Goal: Transaction & Acquisition: Purchase product/service

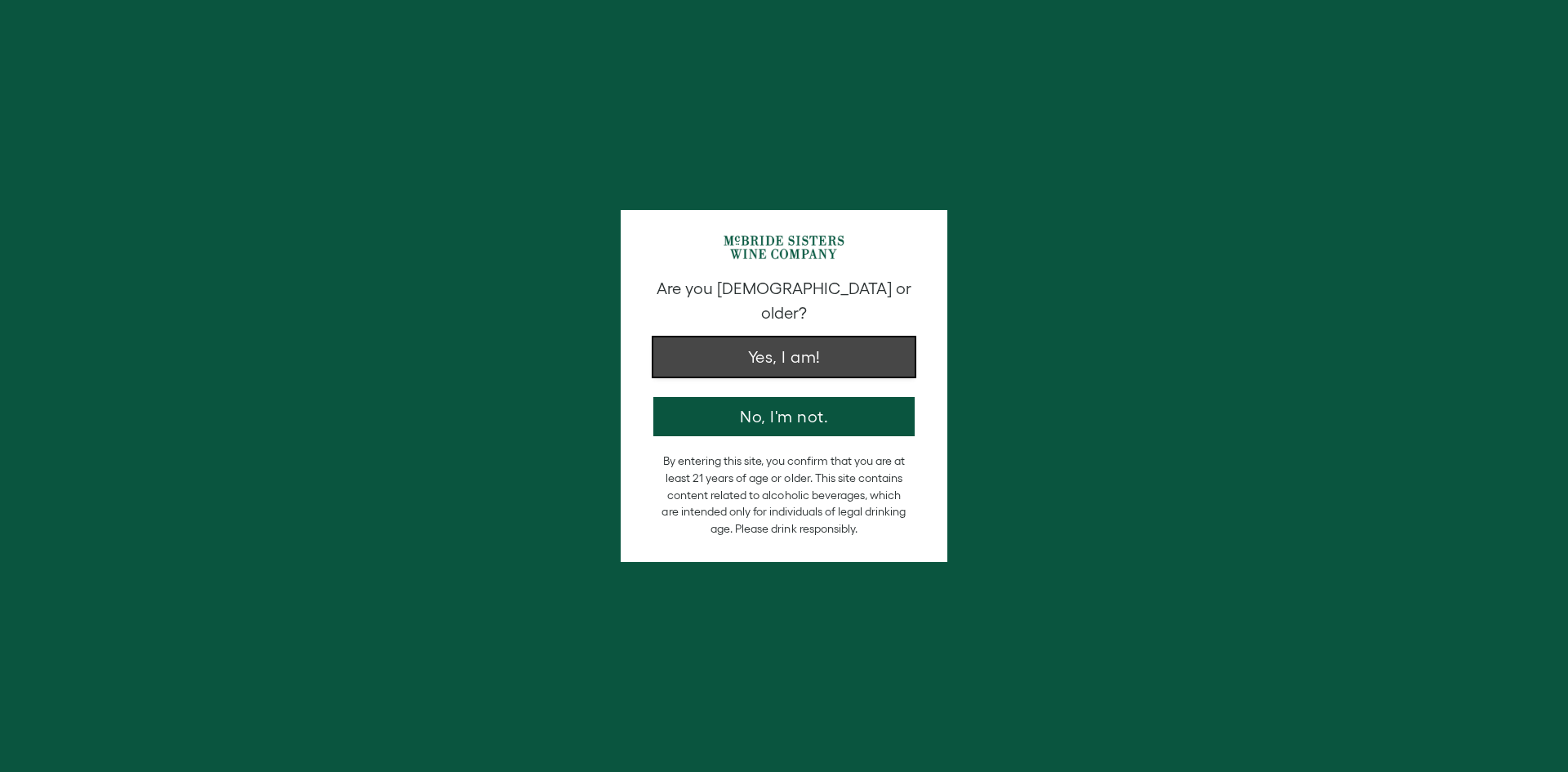
click at [803, 337] on button "Yes, I am!" at bounding box center [784, 357] width 261 height 40
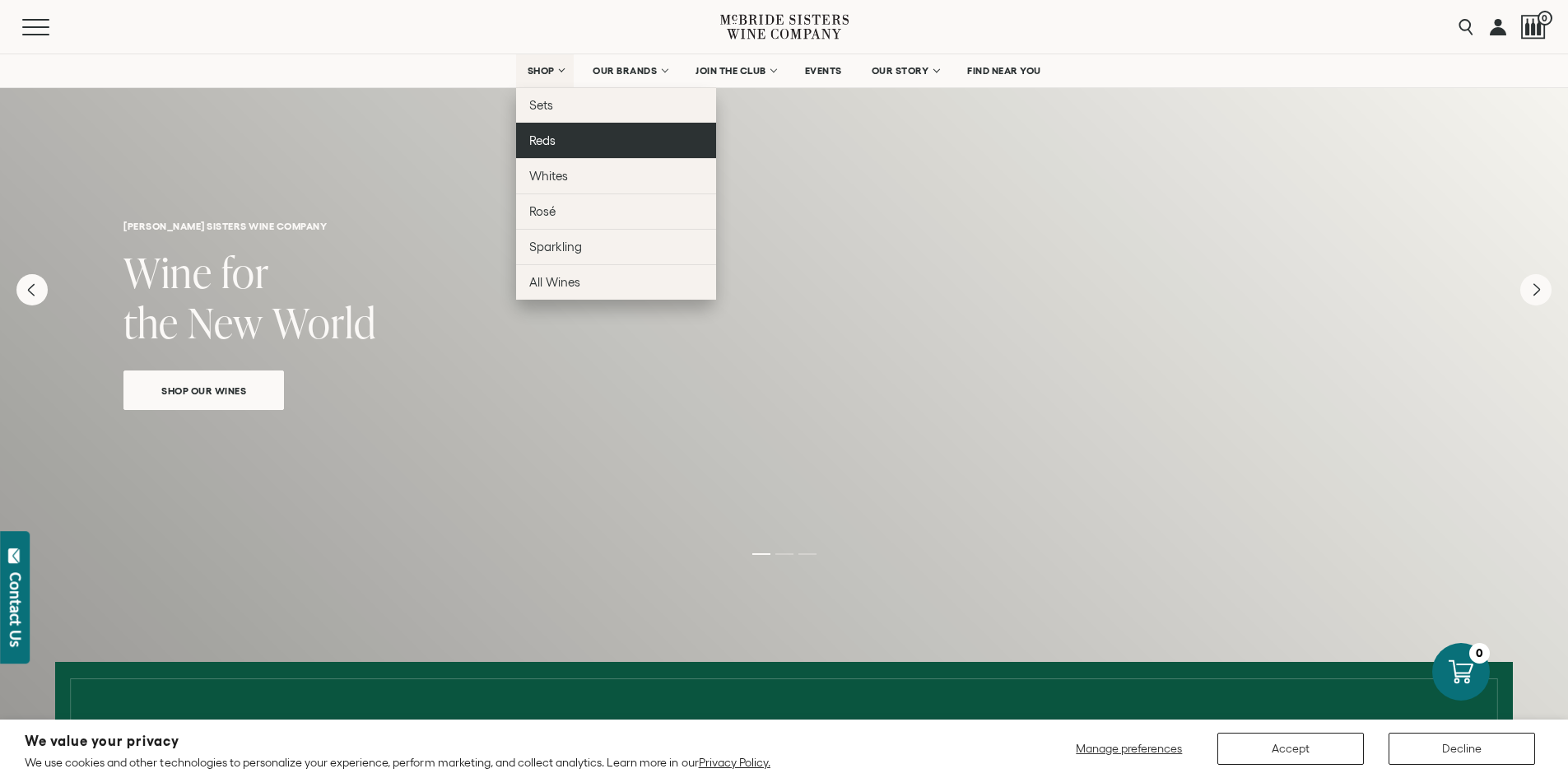
click at [580, 148] on link "Reds" at bounding box center [615, 140] width 200 height 36
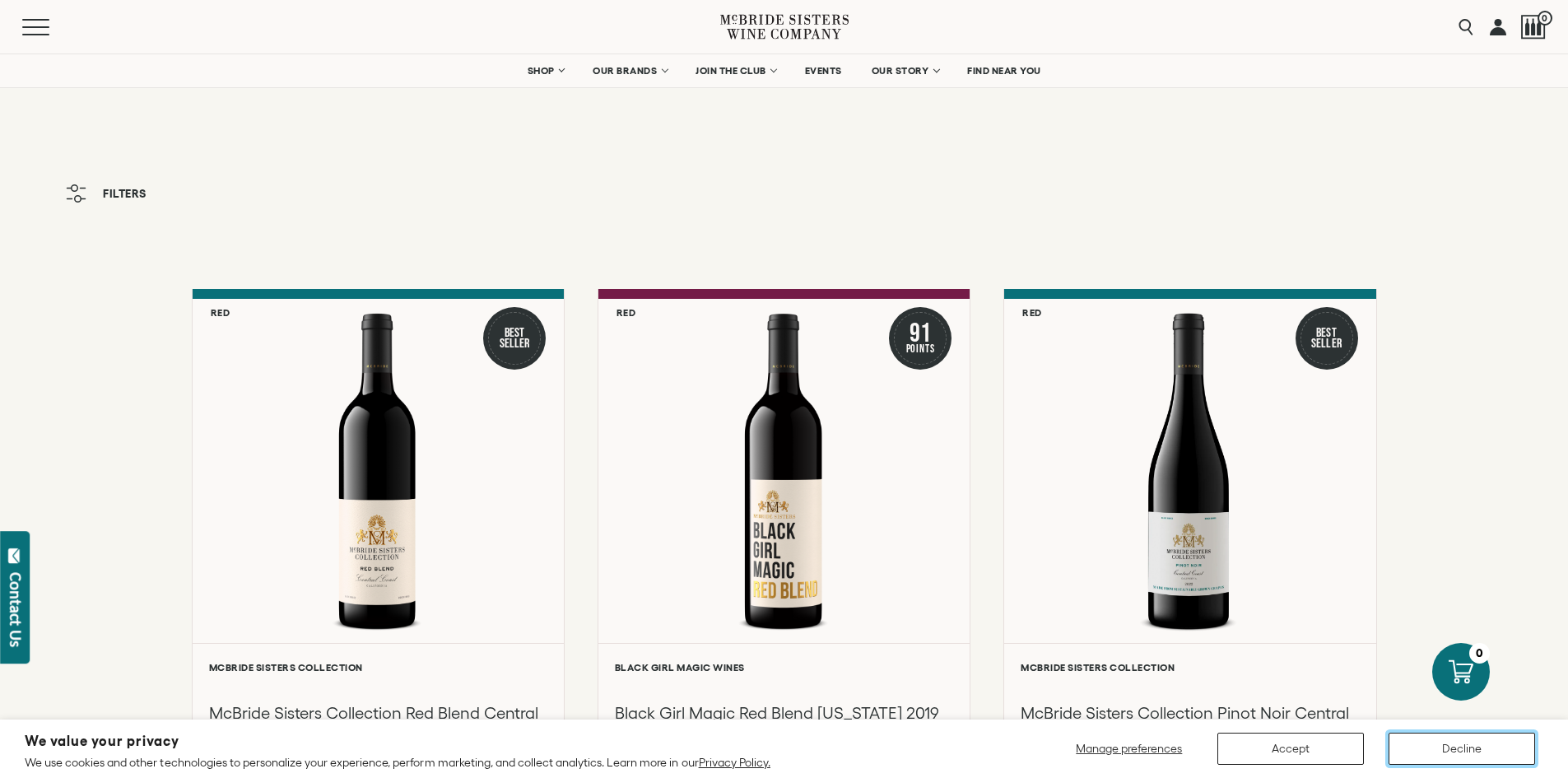
click at [1472, 745] on button "Decline" at bounding box center [1462, 748] width 146 height 32
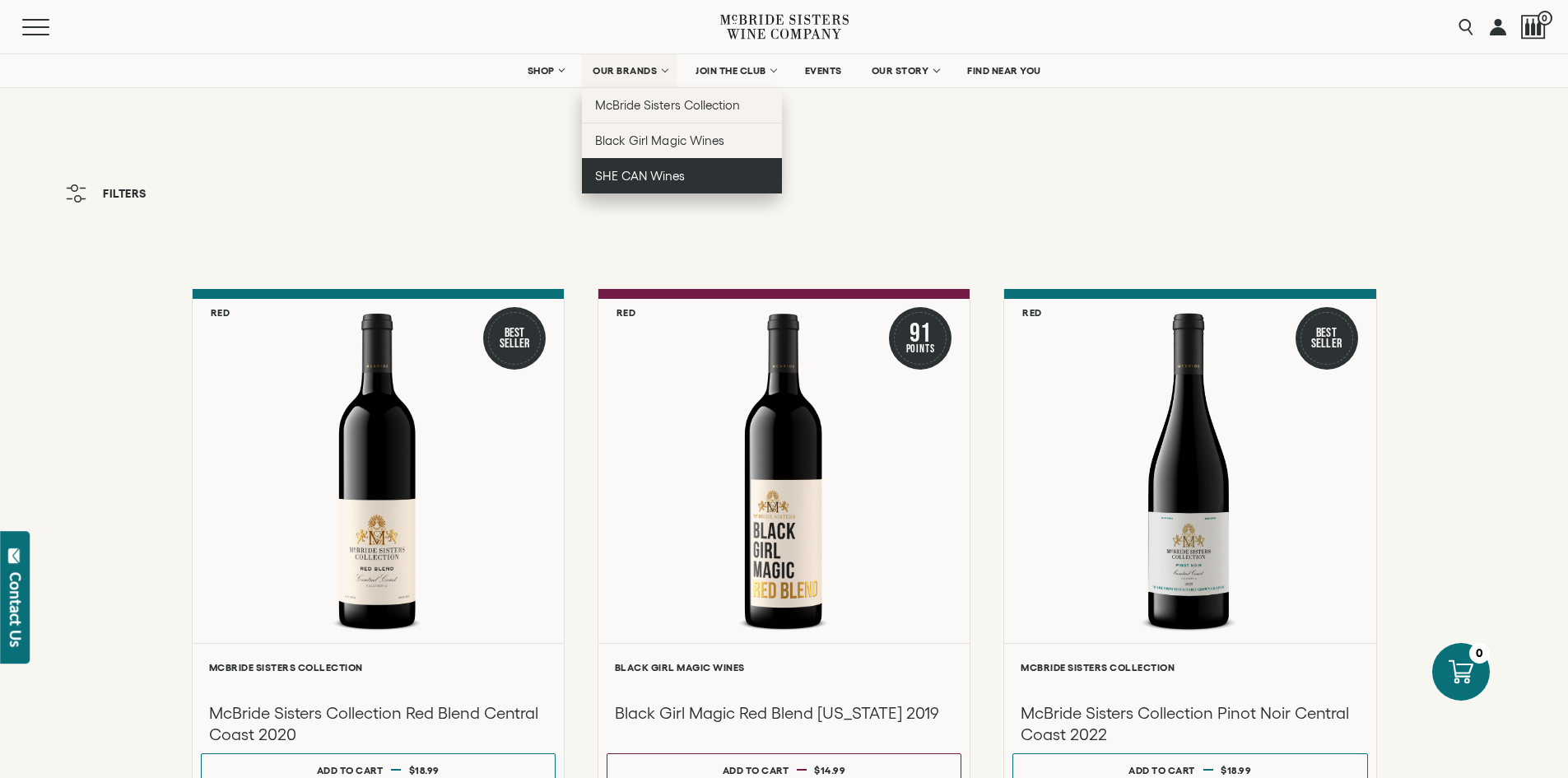
click at [640, 178] on span "SHE CAN Wines" at bounding box center [640, 175] width 90 height 14
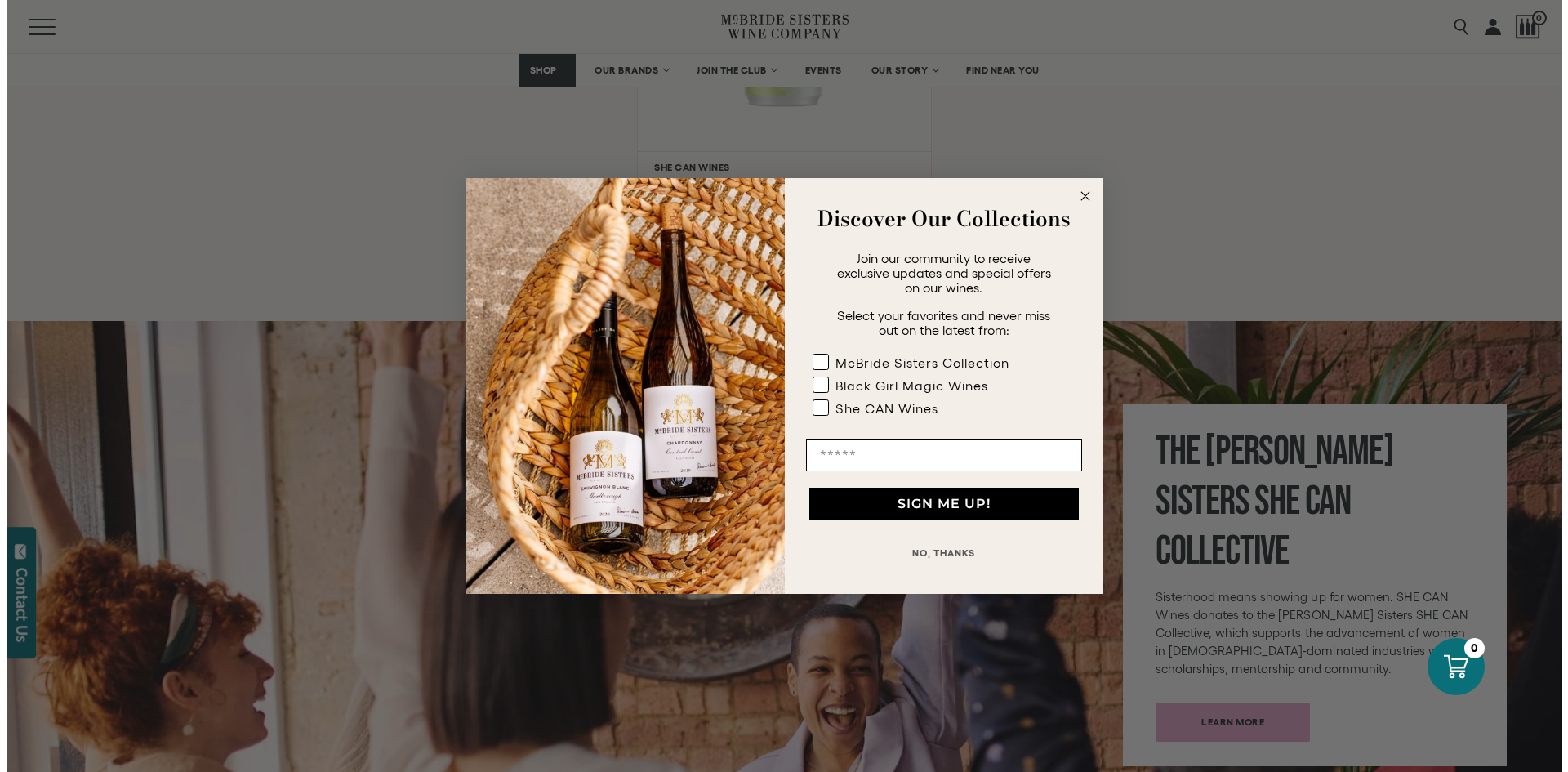
scroll to position [1551, 0]
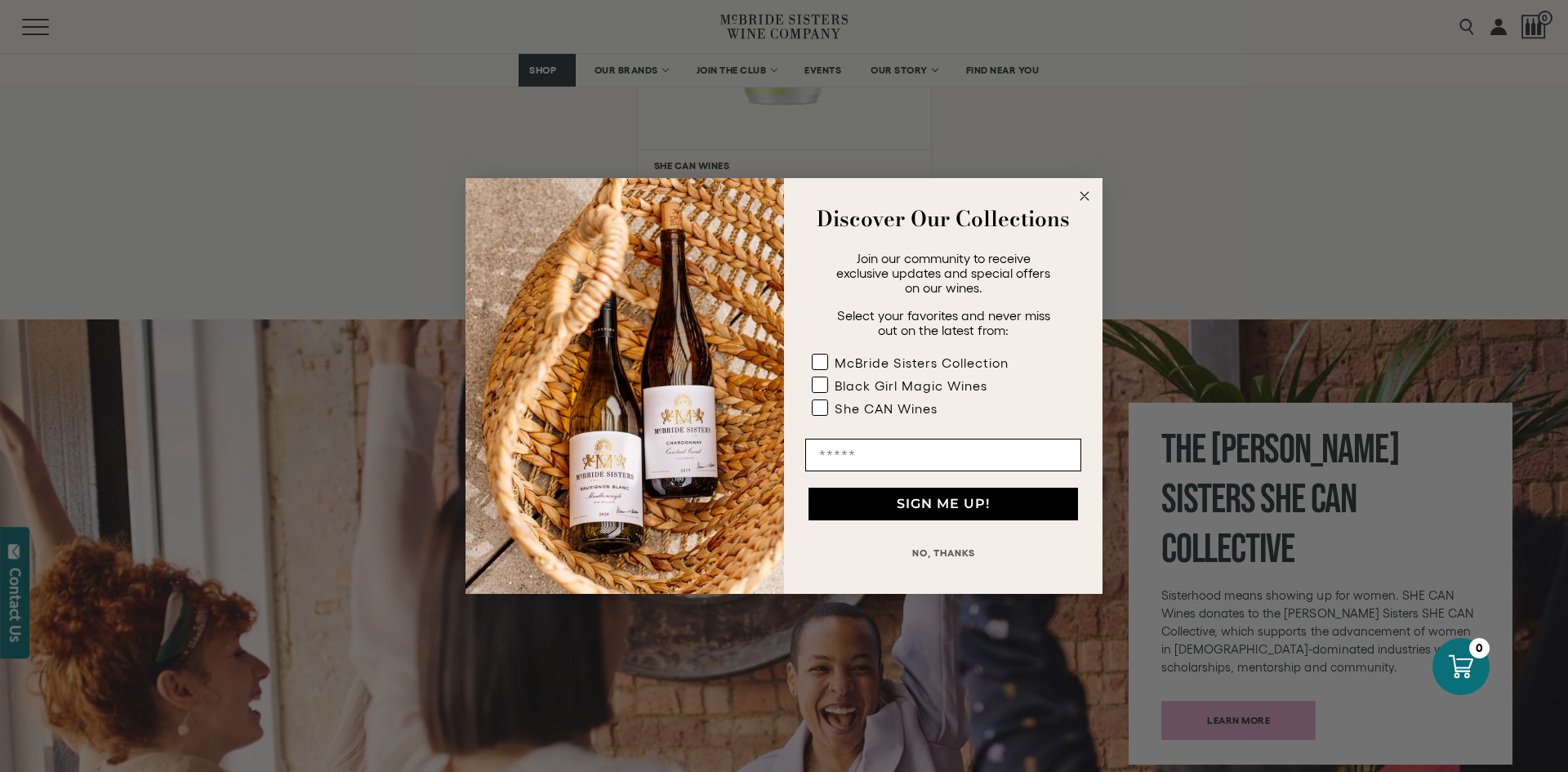
click at [1079, 193] on circle "Close dialog" at bounding box center [1084, 196] width 19 height 19
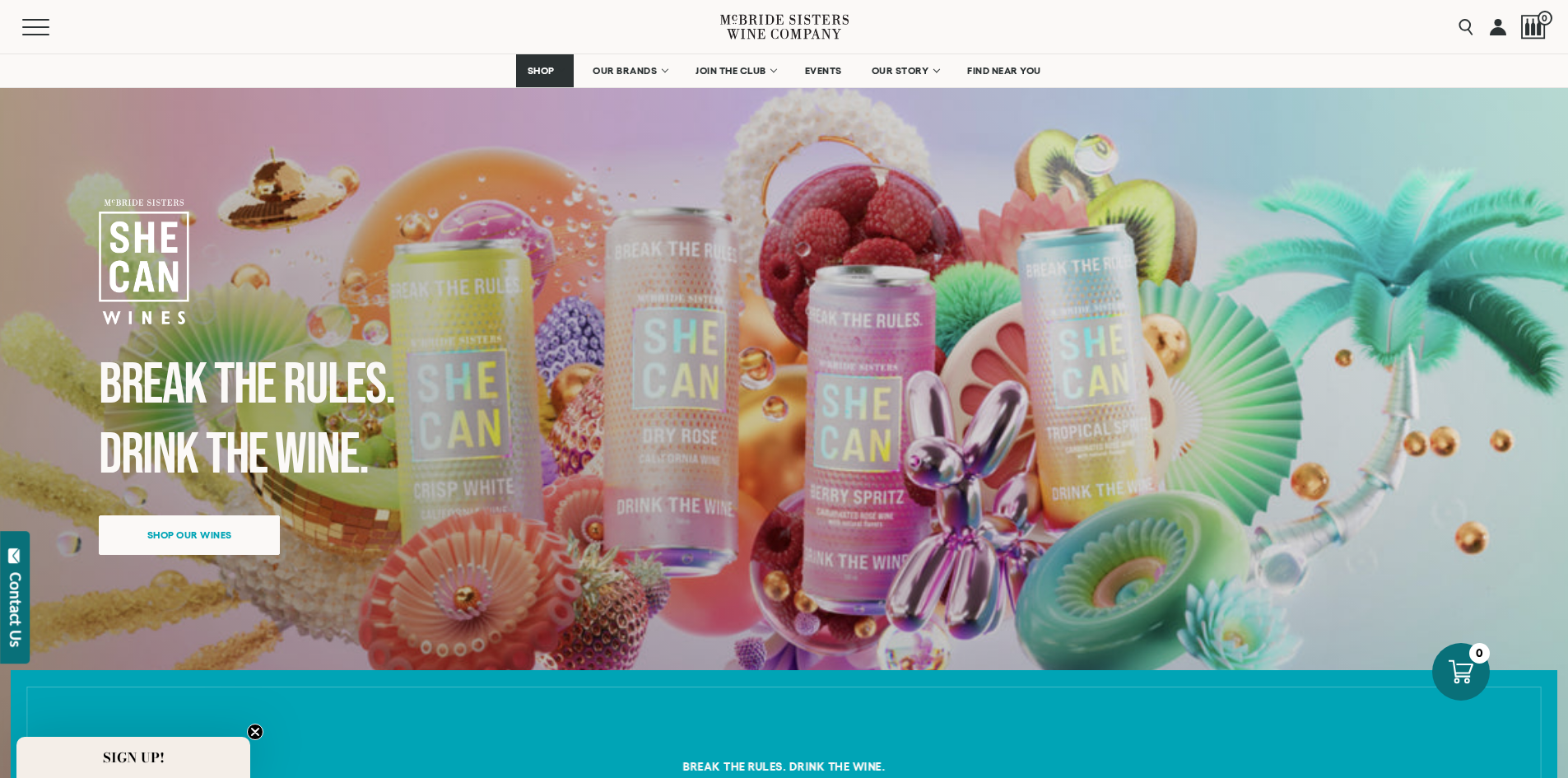
scroll to position [0, 0]
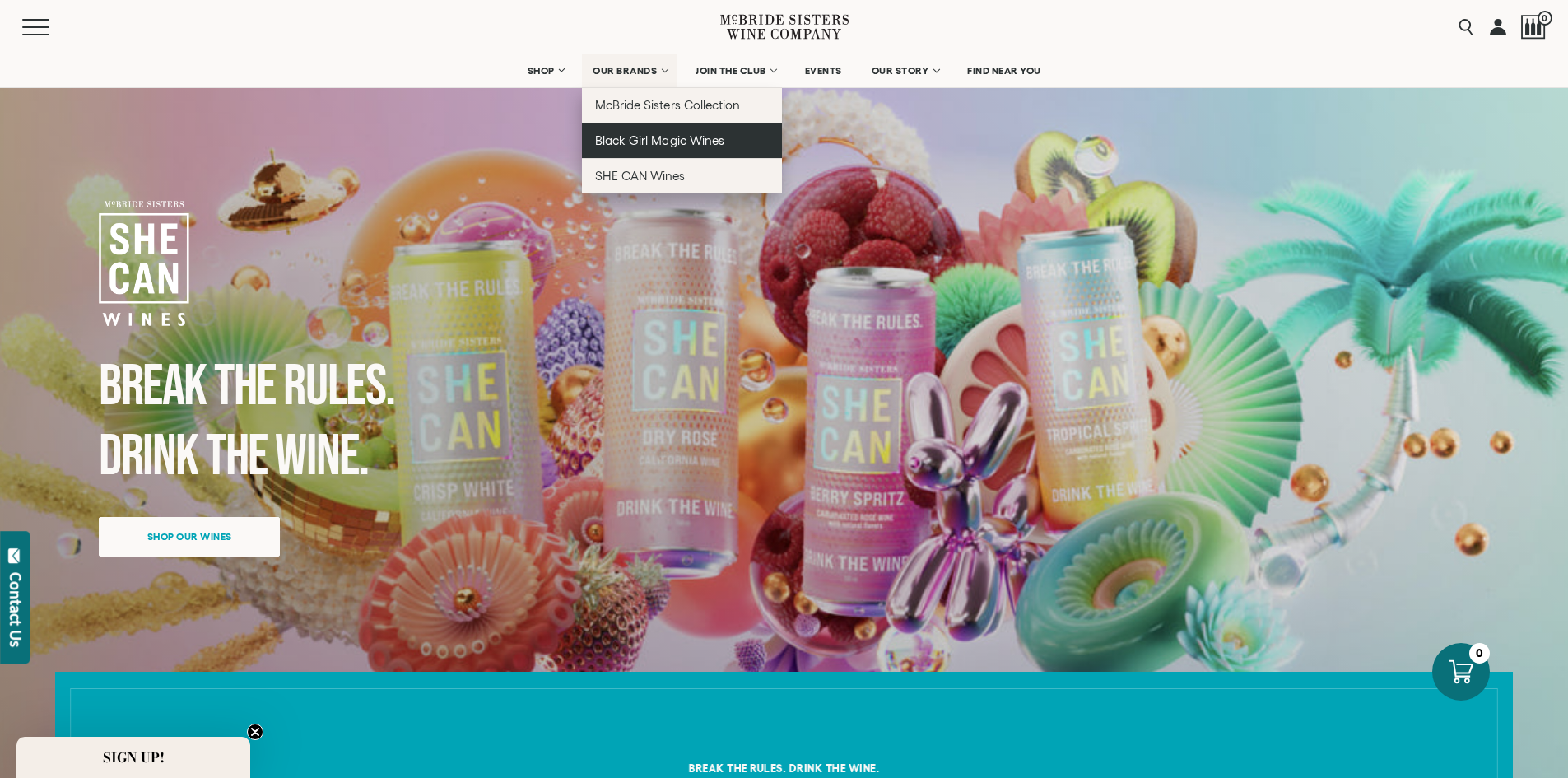
click at [658, 144] on span "Black Girl Magic Wines" at bounding box center [659, 140] width 129 height 14
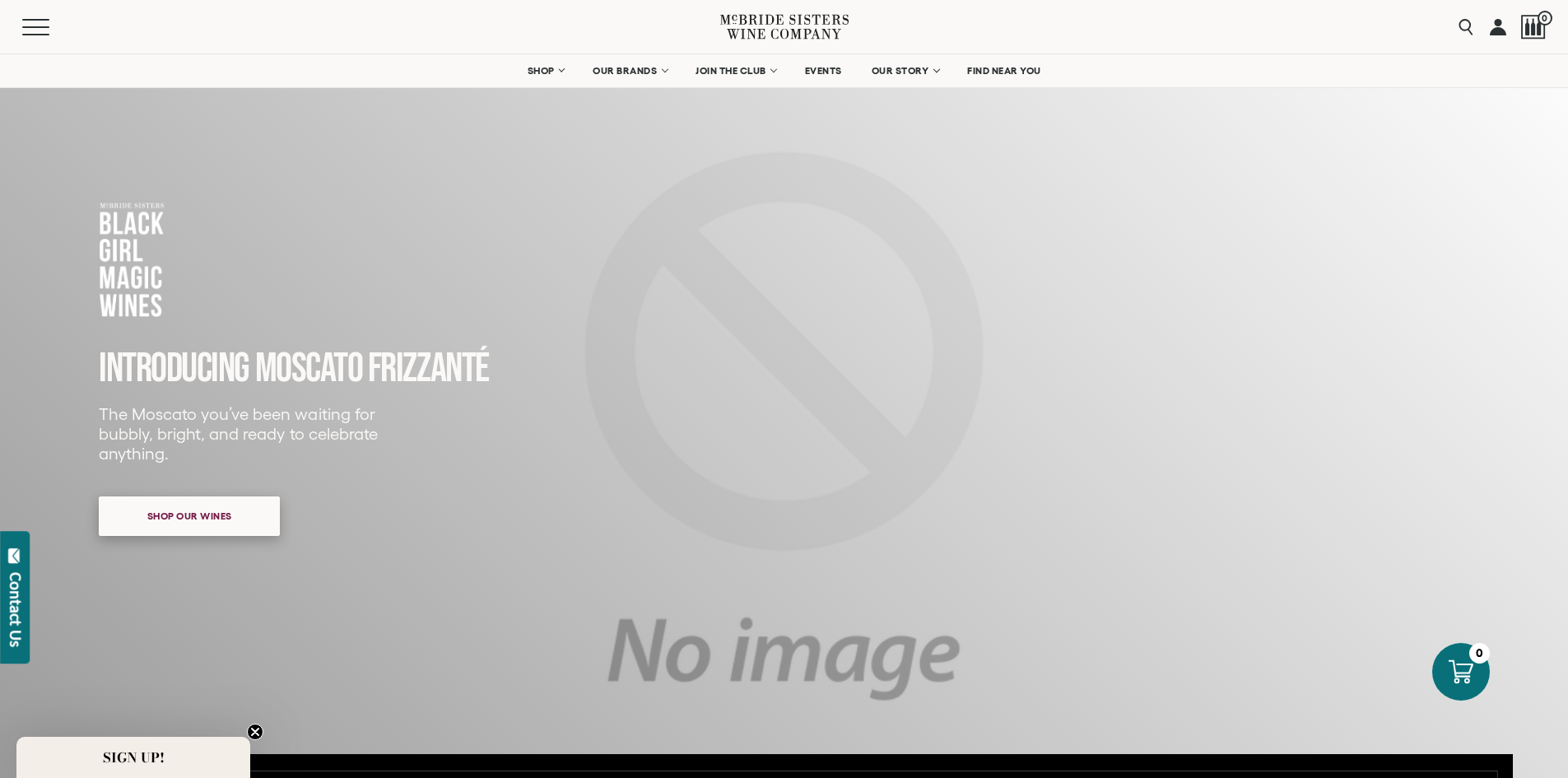
click at [197, 529] on span "Shop our wines" at bounding box center [189, 516] width 142 height 32
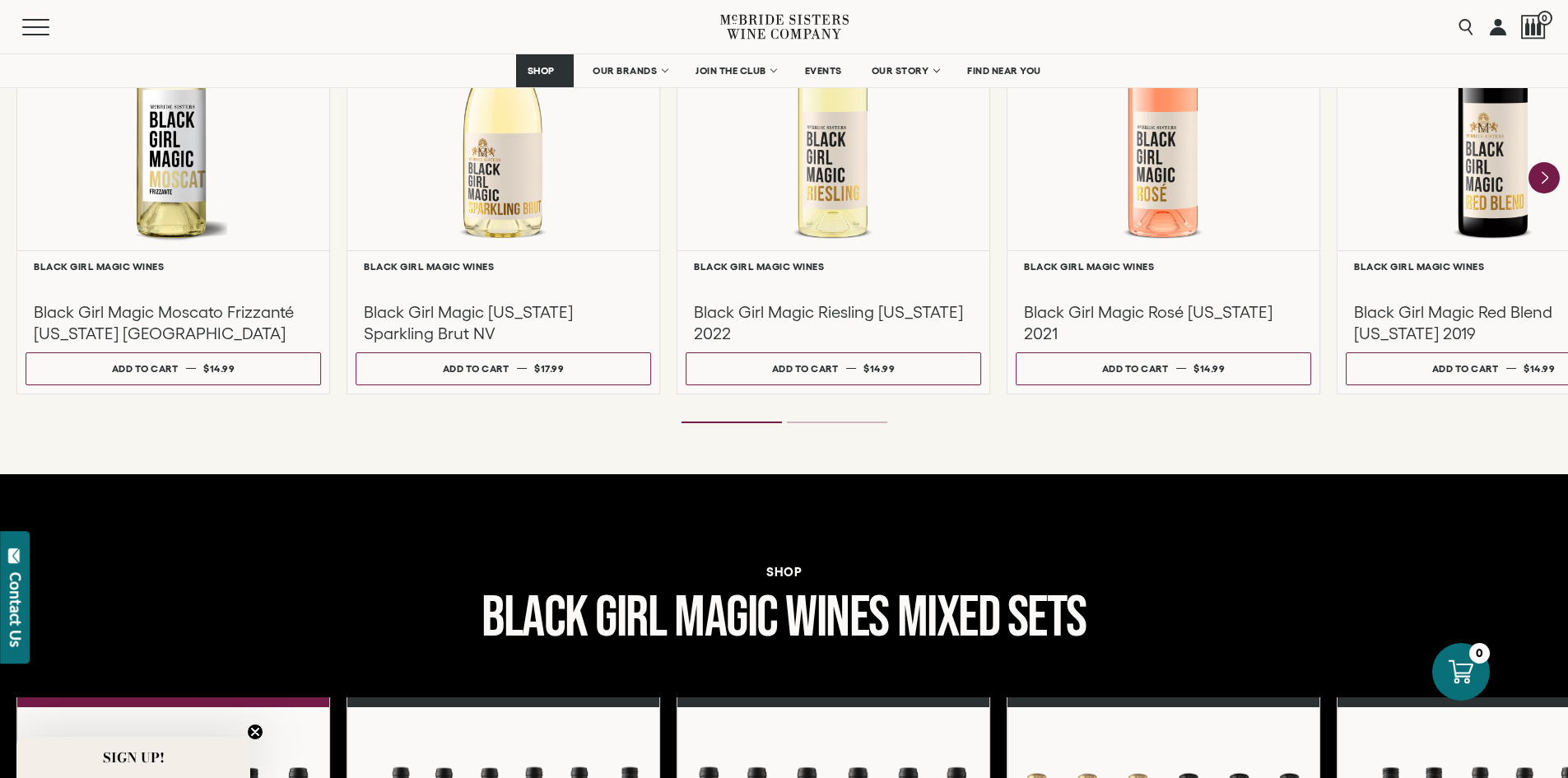
scroll to position [1584, 0]
